Goal: Check status: Check status

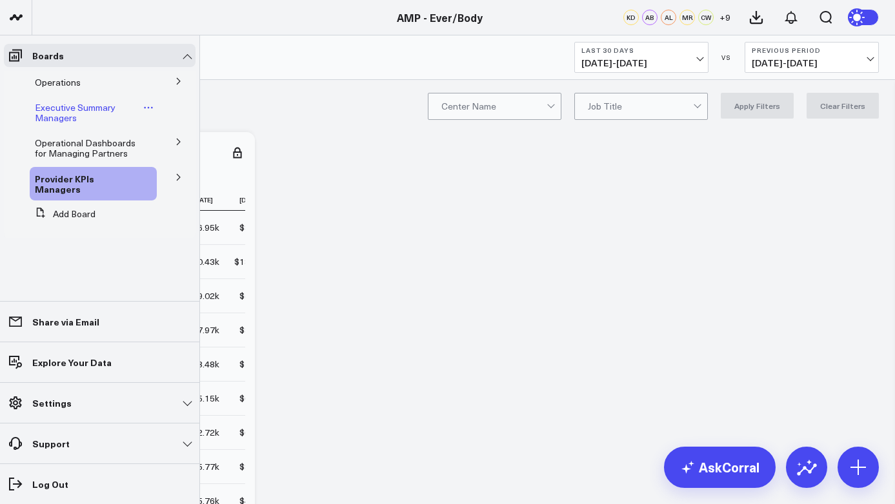
click at [50, 112] on span "Executive Summary Managers" at bounding box center [75, 112] width 81 height 23
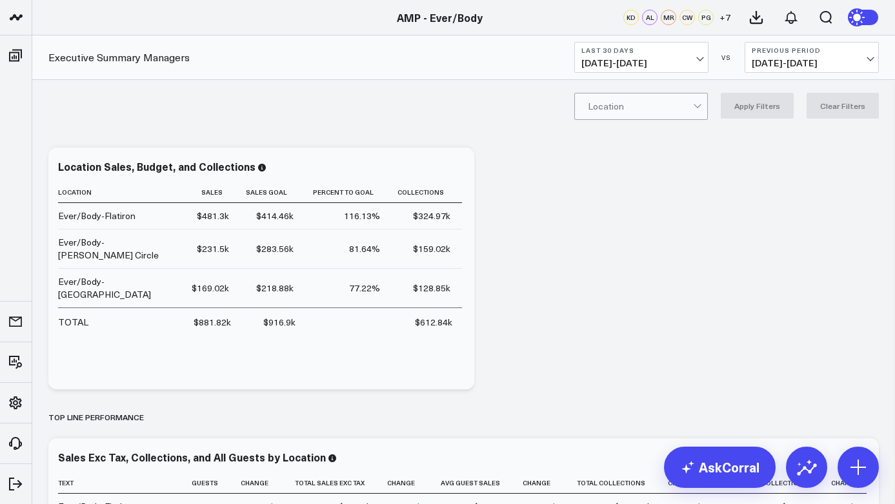
click at [699, 61] on span "[DATE] - [DATE]" at bounding box center [641, 63] width 120 height 10
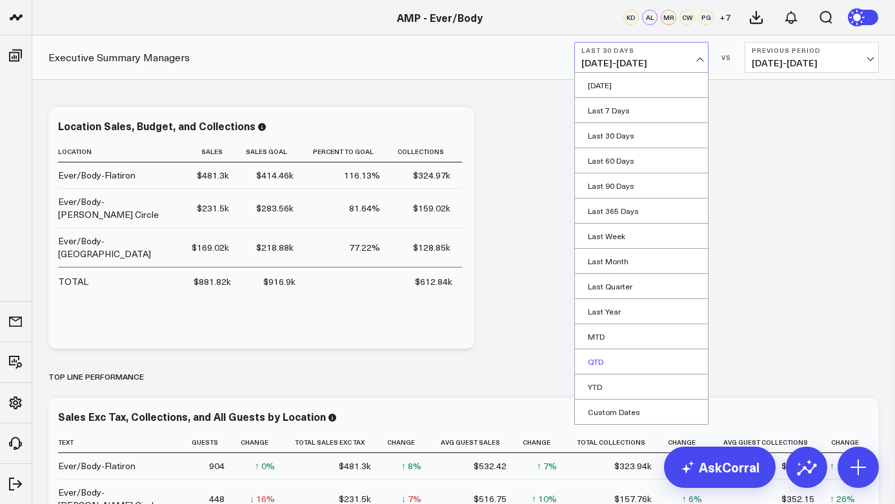
scroll to position [43, 0]
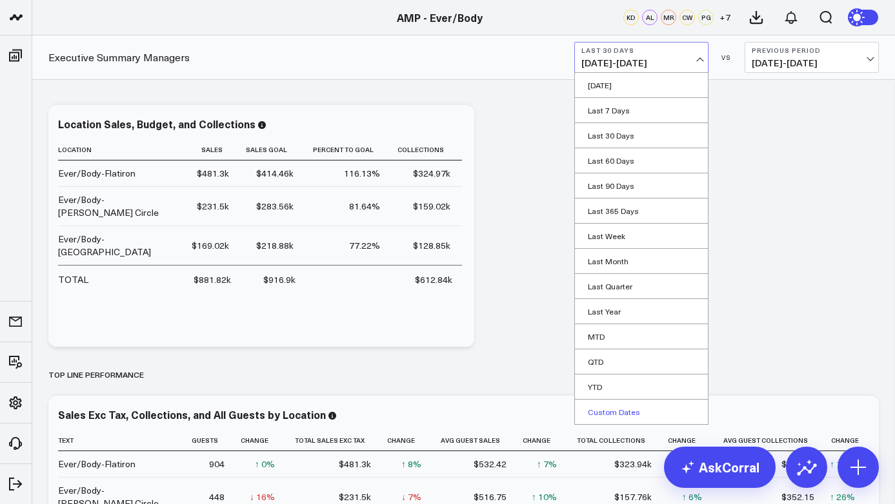
click at [620, 406] on link "Custom Dates" at bounding box center [641, 412] width 133 height 25
select select "8"
select select "2025"
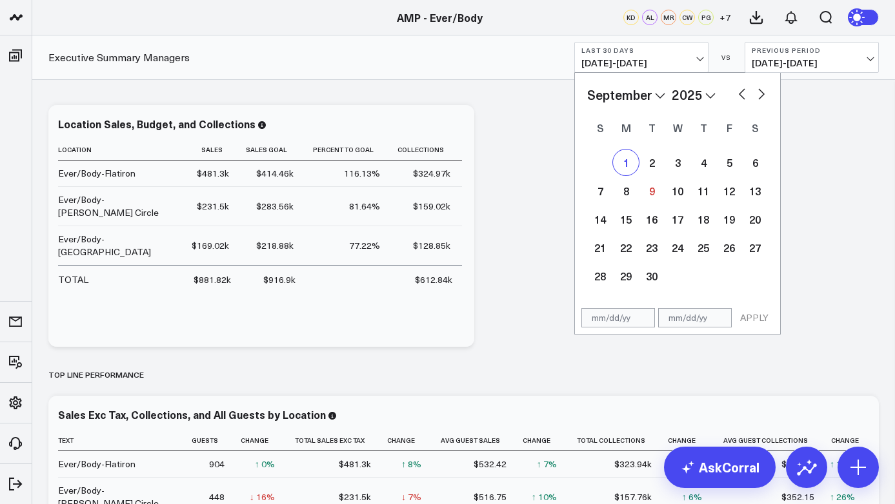
click at [624, 165] on div "1" at bounding box center [626, 163] width 26 height 26
type input "[DATE]"
select select "8"
select select "2025"
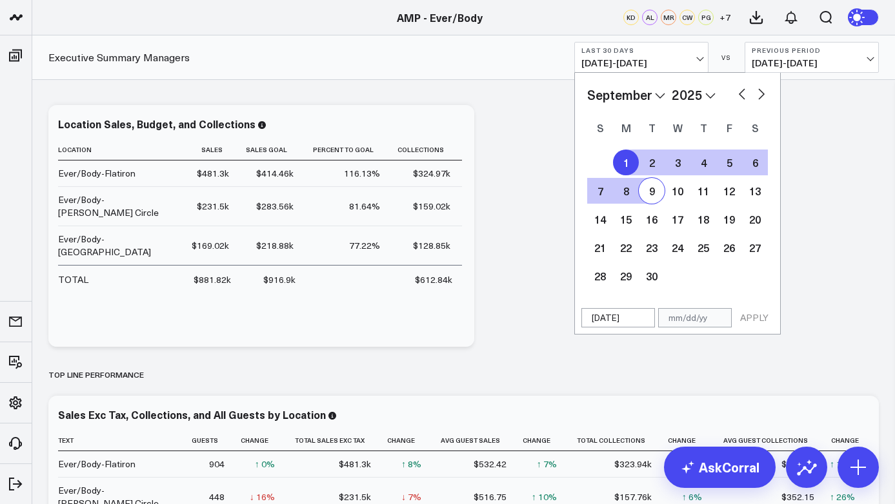
click at [646, 188] on div "9" at bounding box center [652, 191] width 26 height 26
type input "[DATE]"
select select "8"
select select "2025"
click at [752, 315] on button "APPLY" at bounding box center [754, 317] width 39 height 19
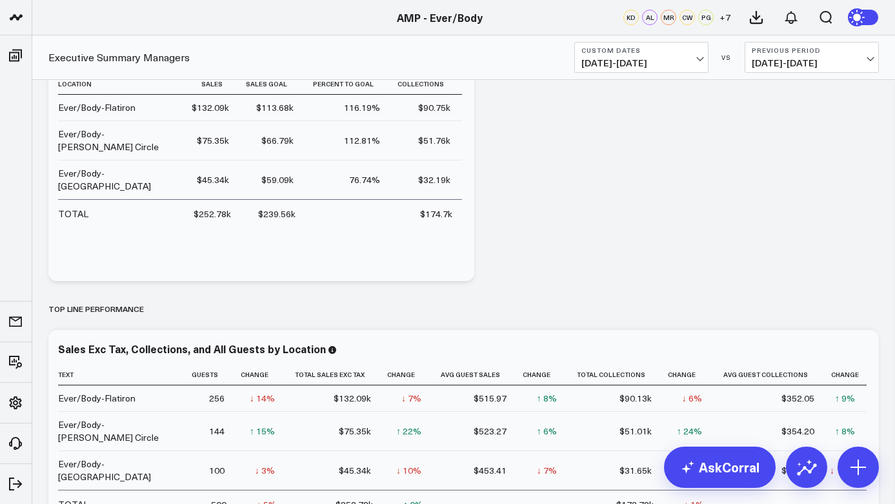
scroll to position [110, 0]
